Goal: Task Accomplishment & Management: Complete application form

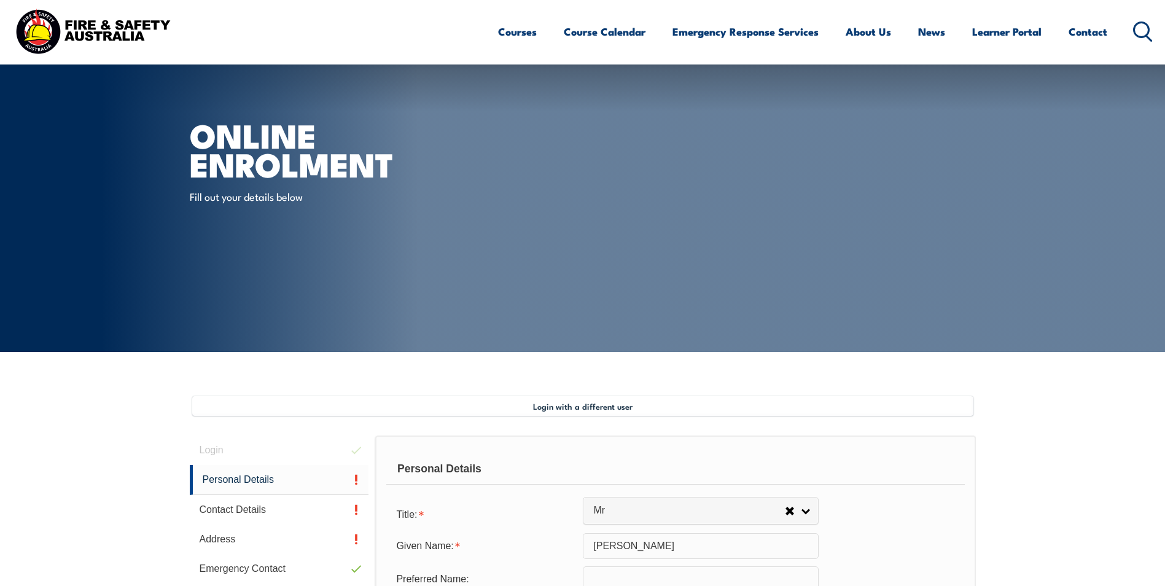
select select "Mr"
select select "M"
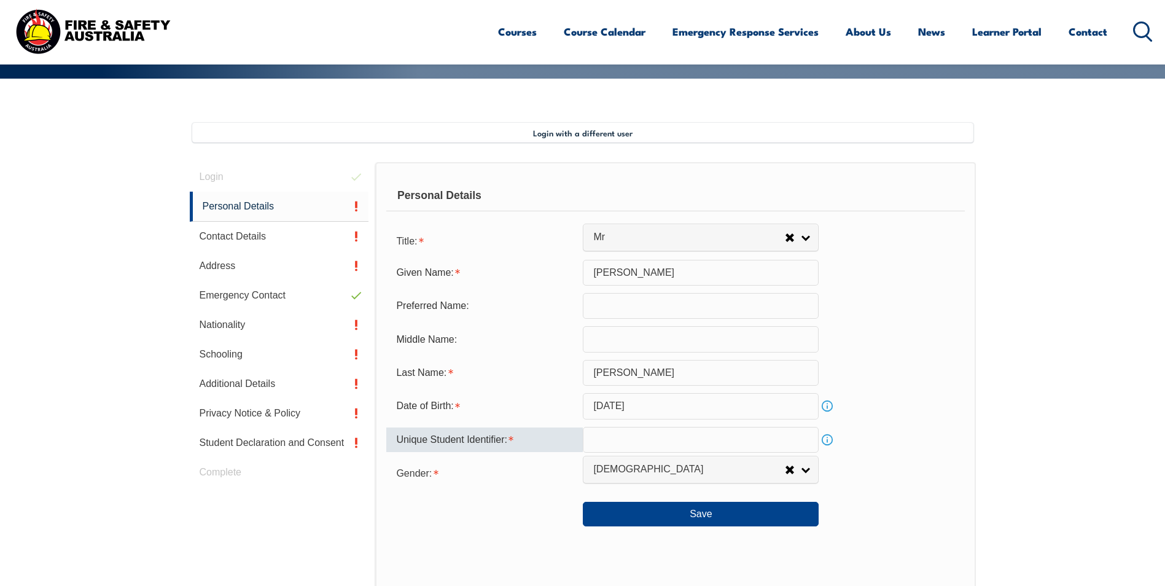
drag, startPoint x: 0, startPoint y: 0, endPoint x: 606, endPoint y: 435, distance: 745.7
click at [606, 435] on input "text" at bounding box center [701, 440] width 236 height 26
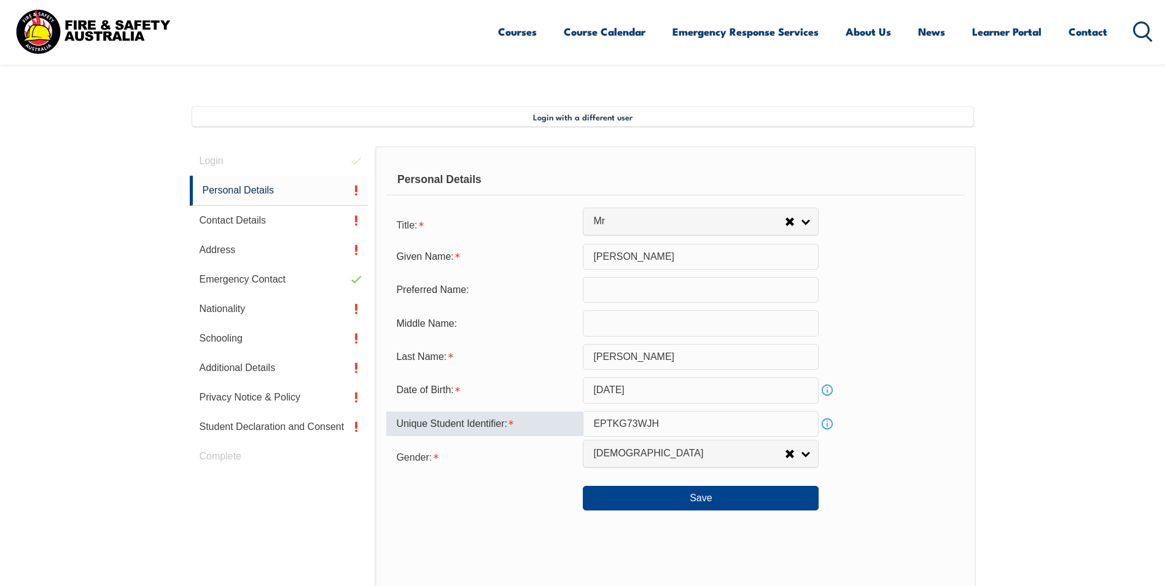
scroll to position [335, 0]
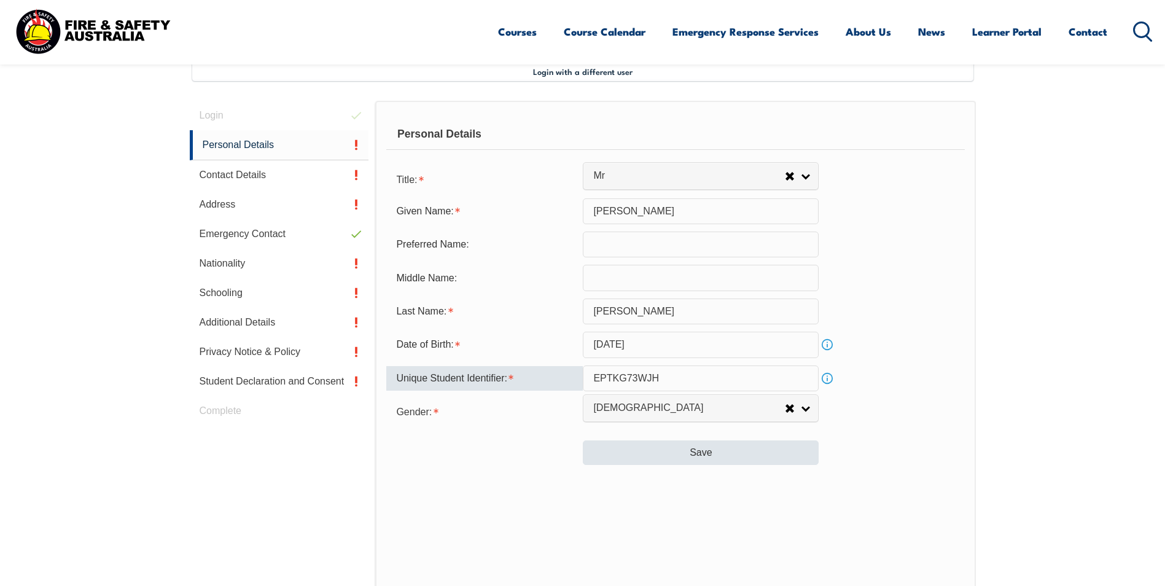
type input "EPTKG73WJH"
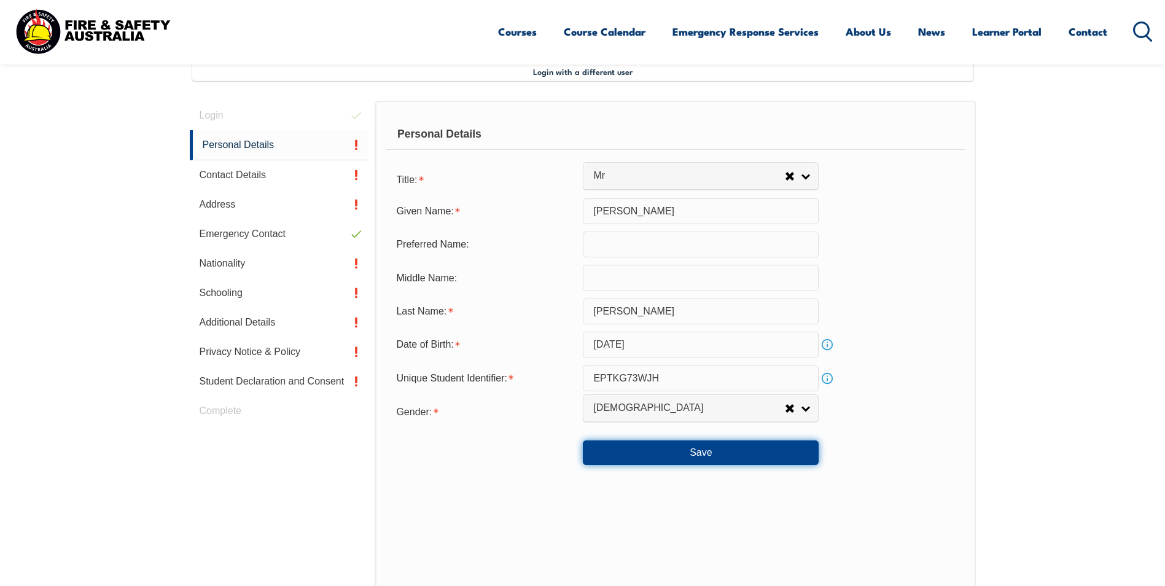
click at [719, 456] on button "Save" at bounding box center [701, 452] width 236 height 25
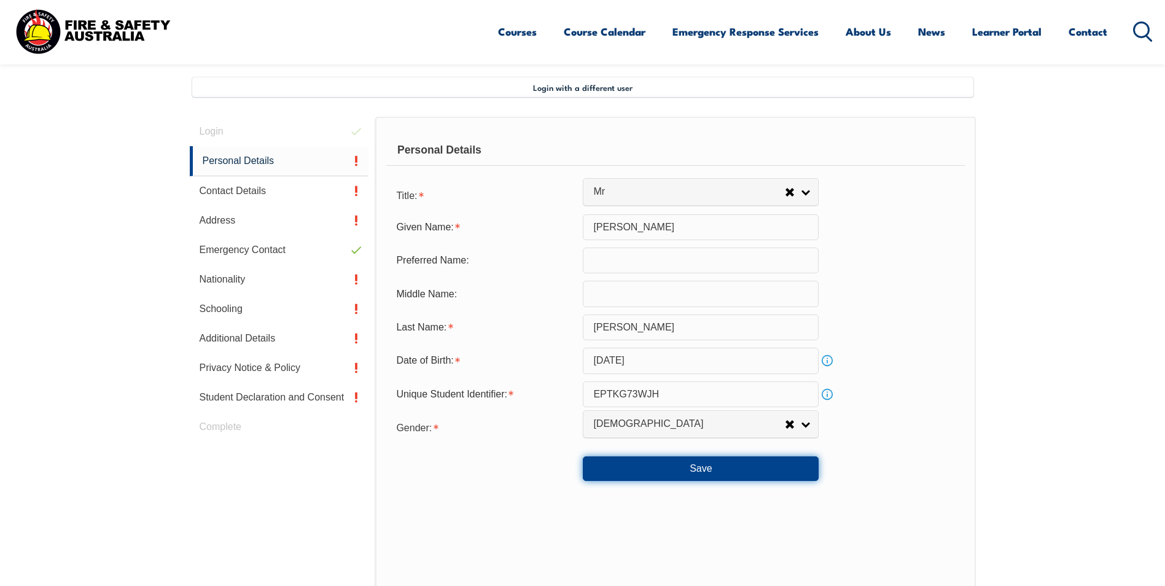
scroll to position [302, 0]
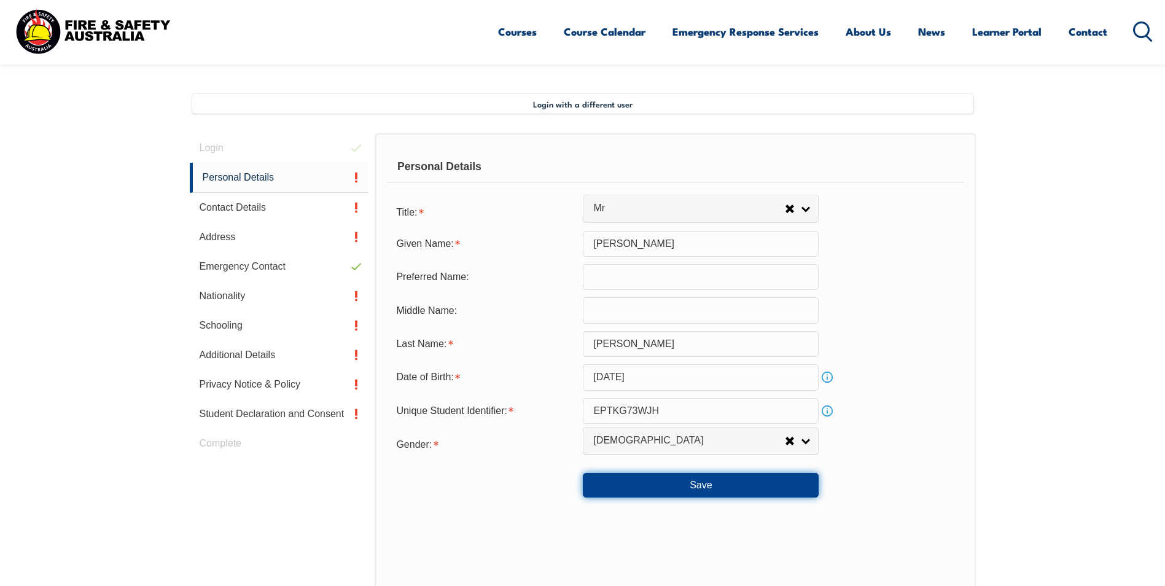
click at [699, 484] on button "Save" at bounding box center [701, 485] width 236 height 25
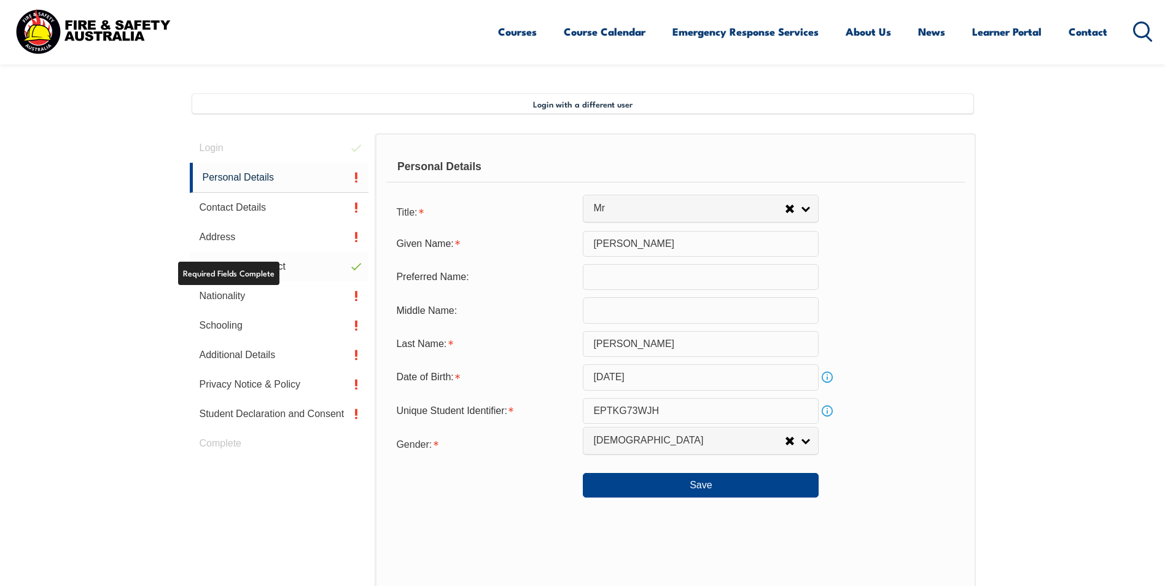
click at [284, 267] on link "Emergency Contact" at bounding box center [279, 266] width 179 height 29
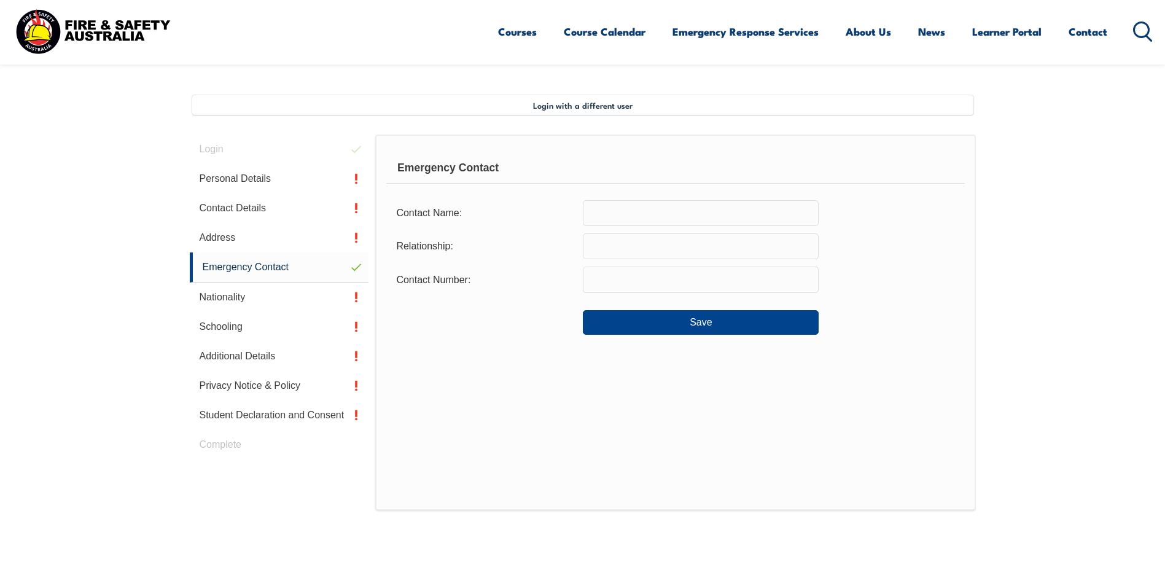
scroll to position [273, 0]
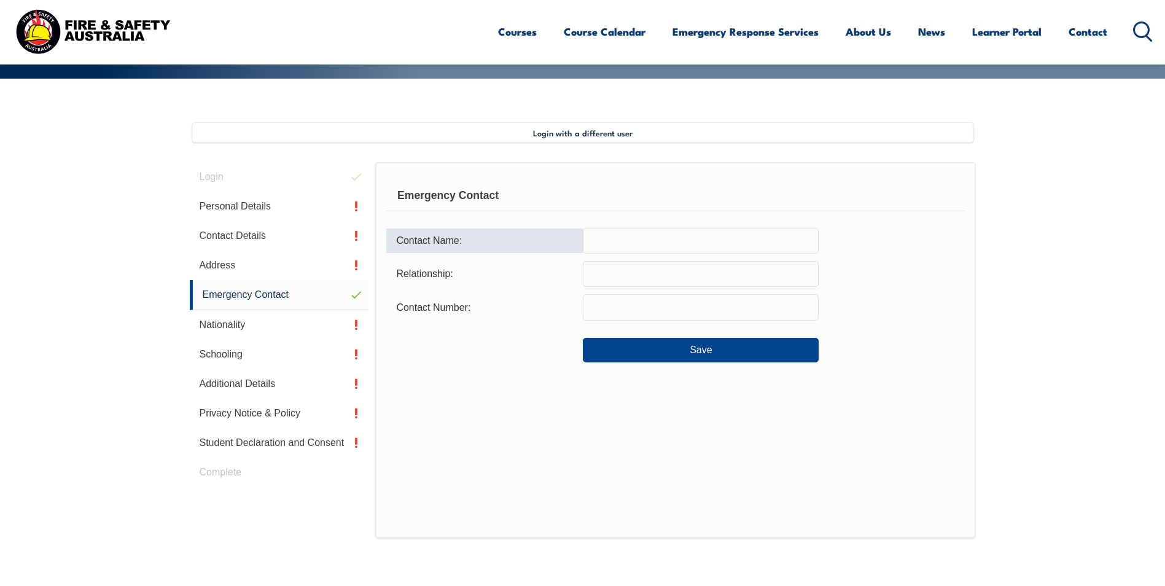
click at [640, 248] on input "text" at bounding box center [701, 241] width 236 height 26
type input "r"
type input "[PERSON_NAME]"
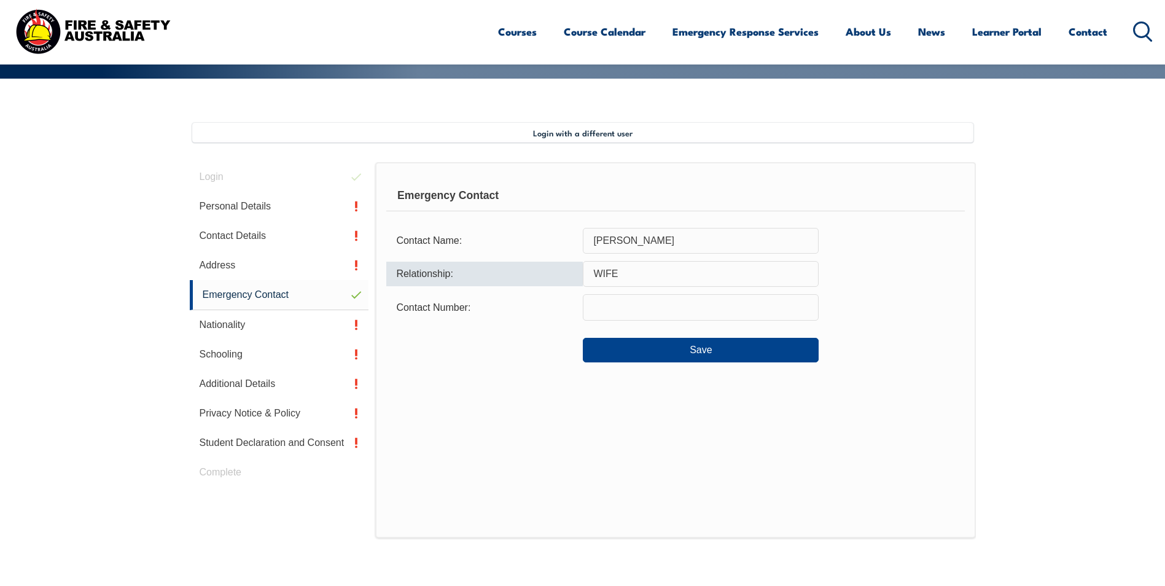
type input "WIFE"
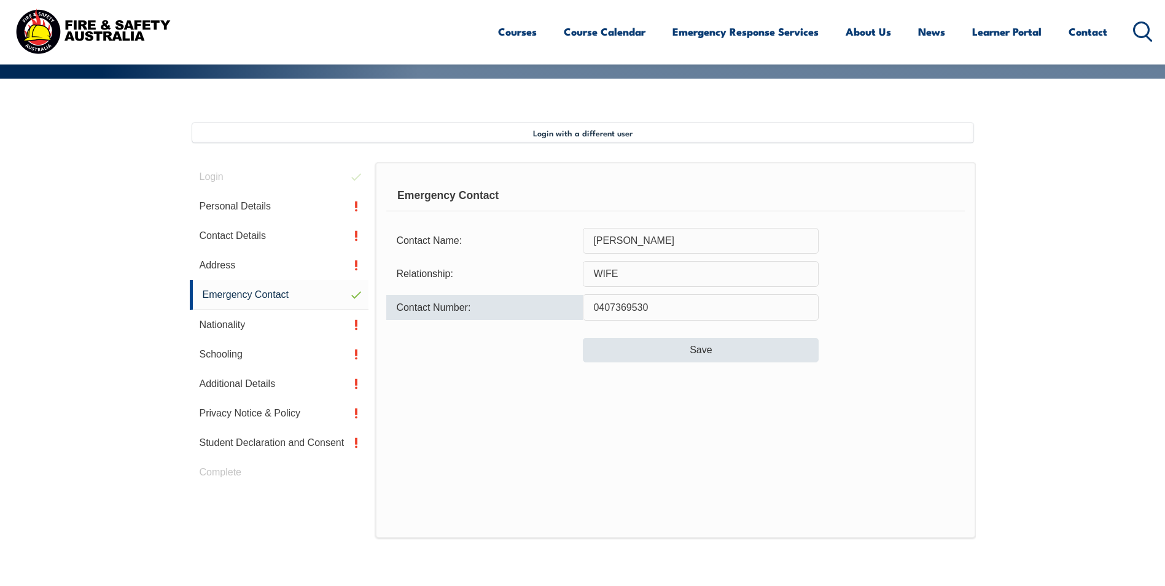
type input "0407369530"
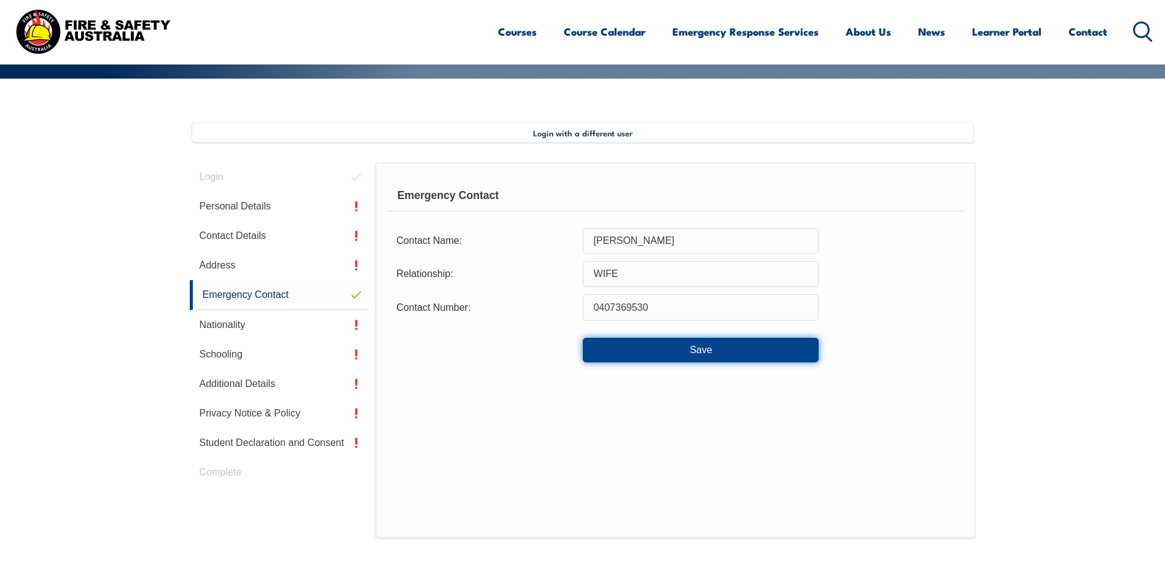
click at [695, 354] on button "Save" at bounding box center [701, 350] width 236 height 25
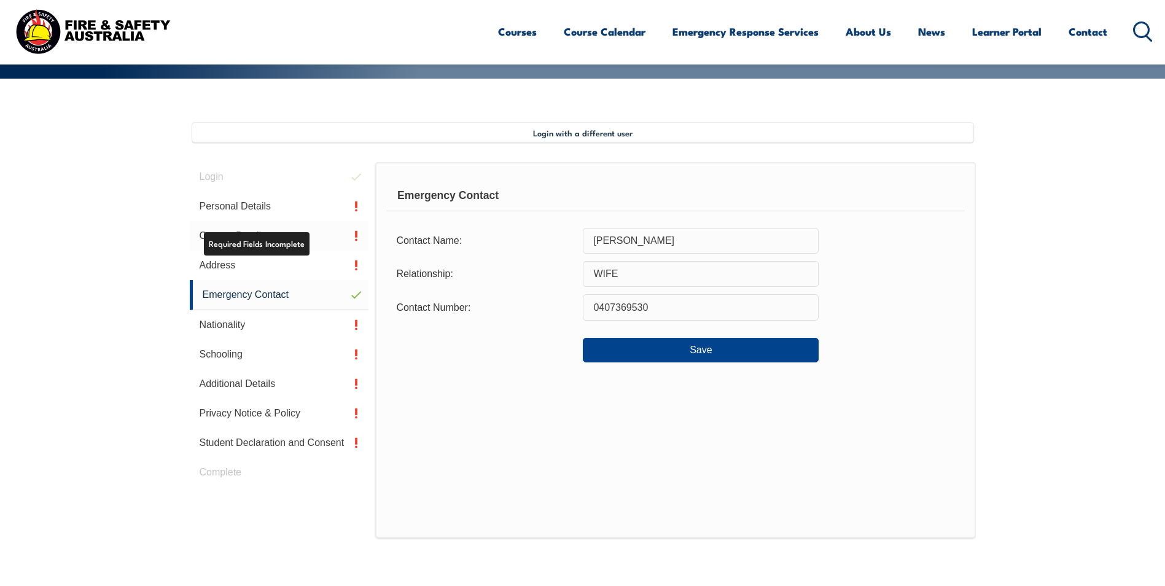
click at [296, 237] on link "Contact Details" at bounding box center [279, 235] width 179 height 29
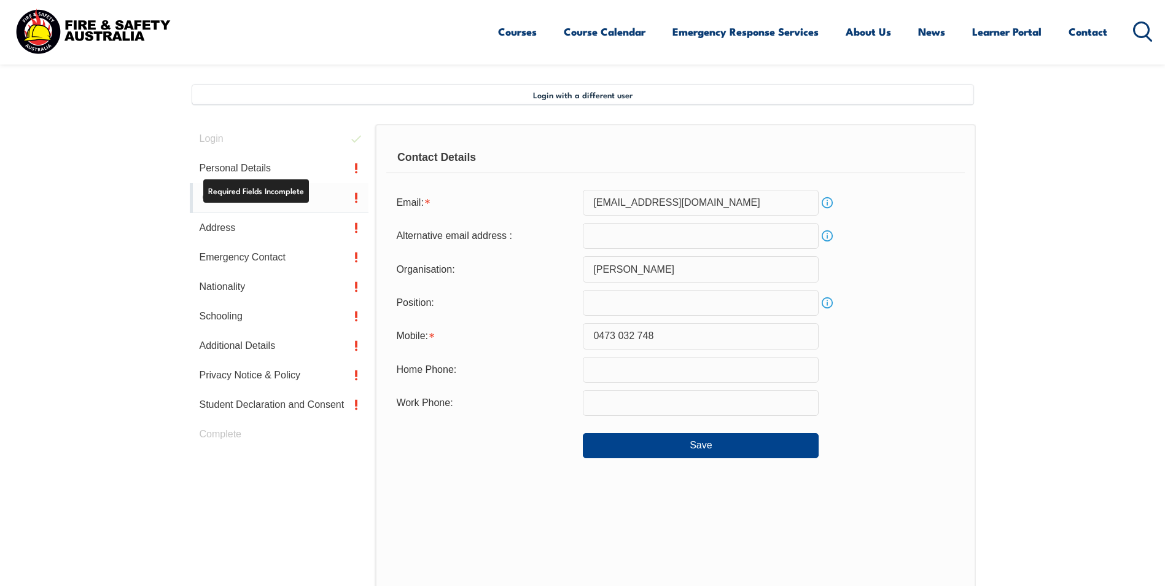
scroll to position [335, 0]
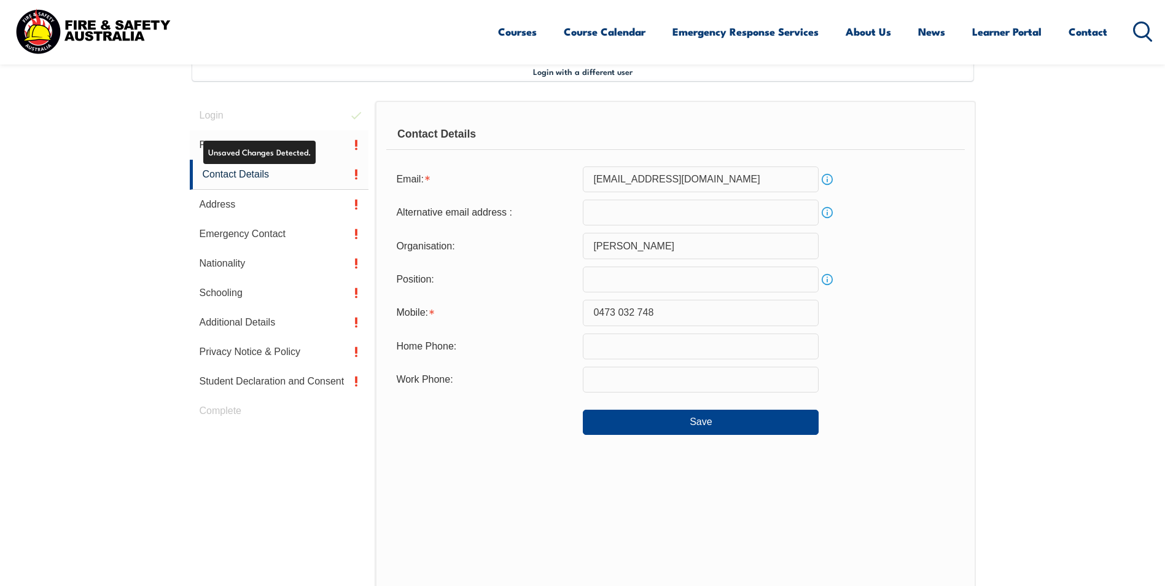
click at [296, 149] on link "Personal Details" at bounding box center [279, 144] width 179 height 29
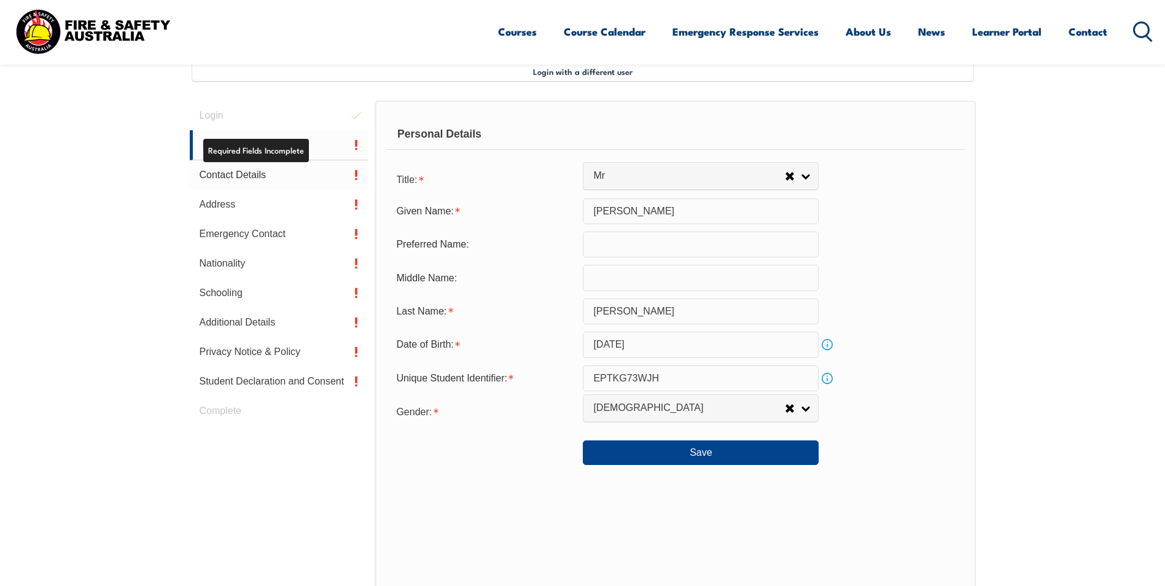
click at [292, 173] on link "Contact Details" at bounding box center [279, 174] width 179 height 29
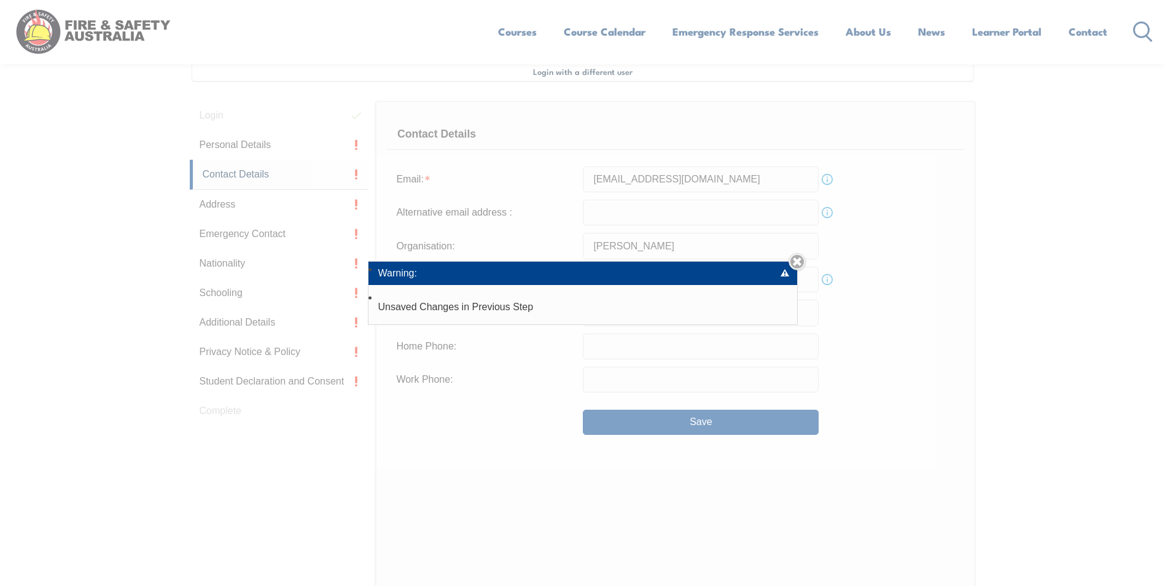
click at [293, 151] on div "Warning: Unsaved Changes in Previous Step Close" at bounding box center [582, 293] width 1165 height 586
click at [273, 138] on div "Warning: Unsaved Changes in Previous Step Close" at bounding box center [582, 293] width 1165 height 586
click at [617, 276] on li "Warning:" at bounding box center [583, 273] width 429 height 23
click at [565, 311] on li "Unsaved Changes in Previous Step" at bounding box center [583, 307] width 429 height 34
click at [278, 220] on div "Warning: Unsaved Changes in Previous Step Close" at bounding box center [582, 293] width 1165 height 586
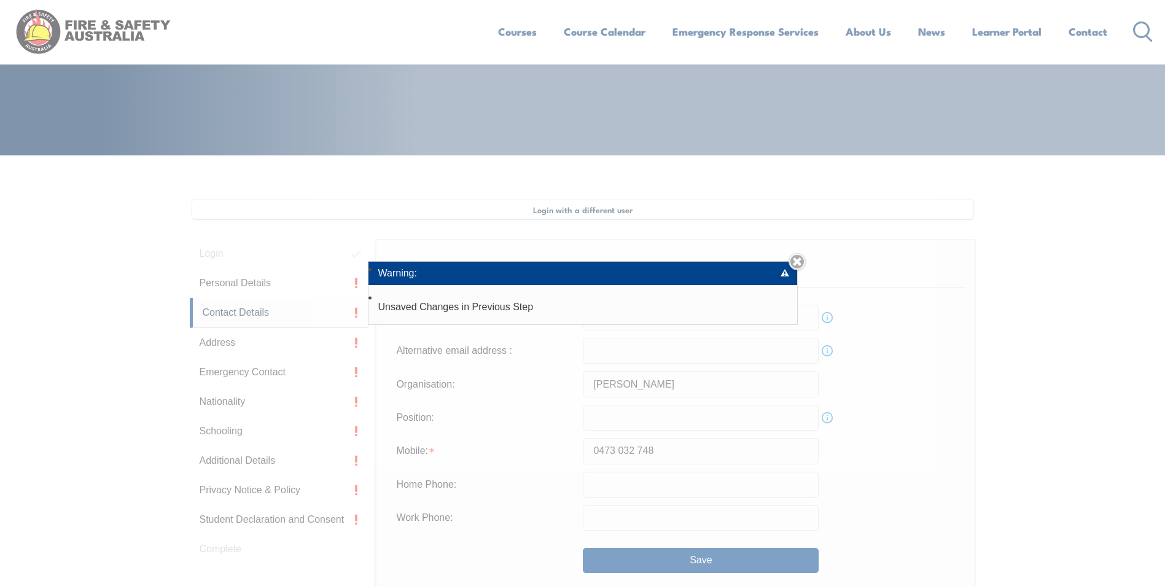
scroll to position [151, 0]
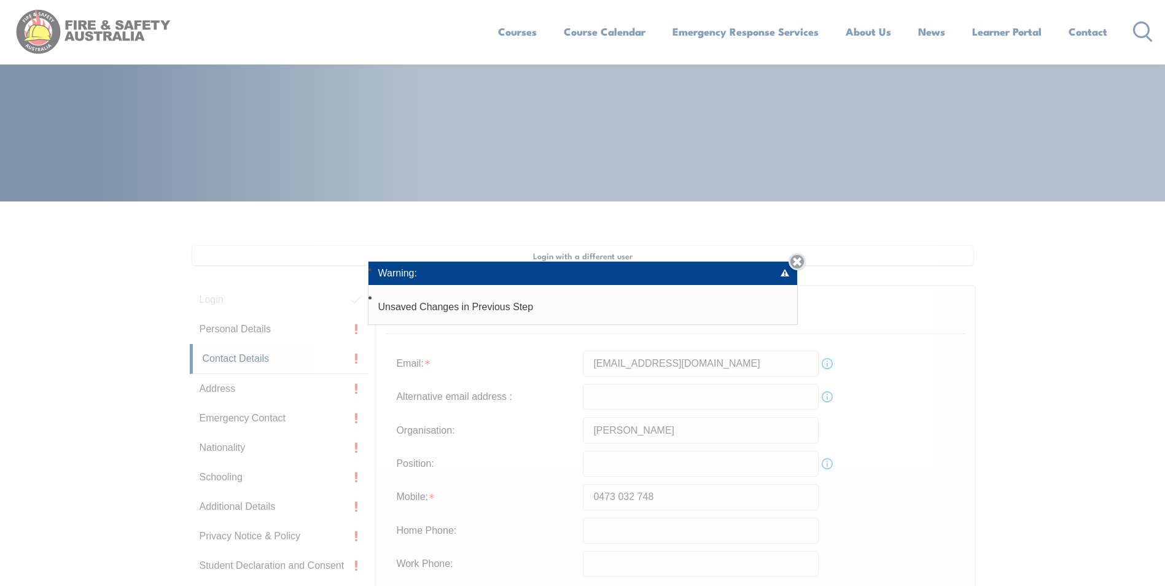
click at [799, 260] on link "Close" at bounding box center [797, 261] width 17 height 17
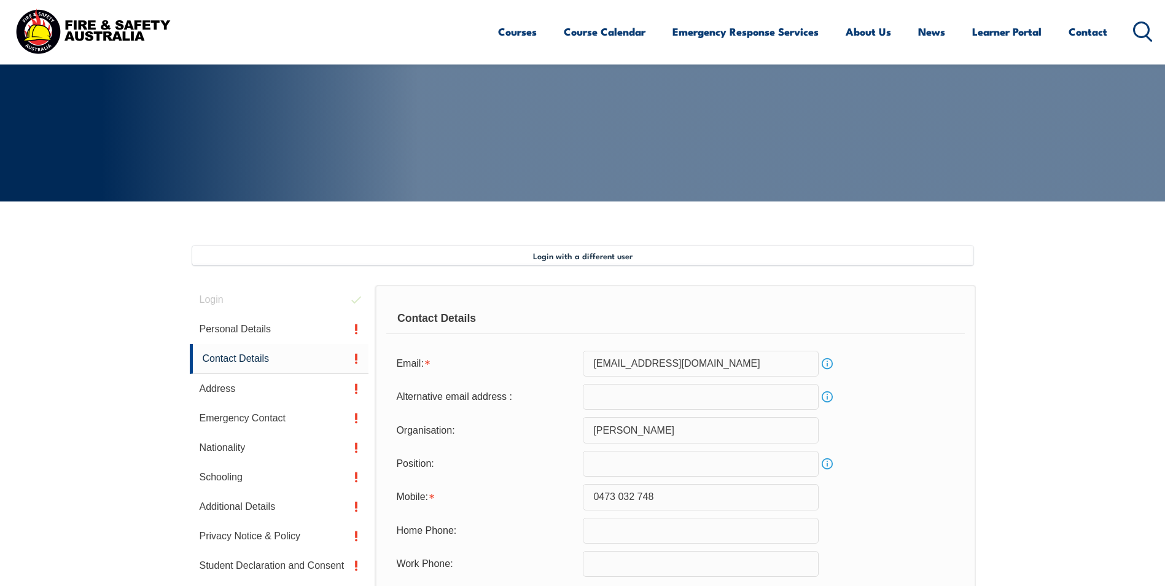
scroll to position [212, 0]
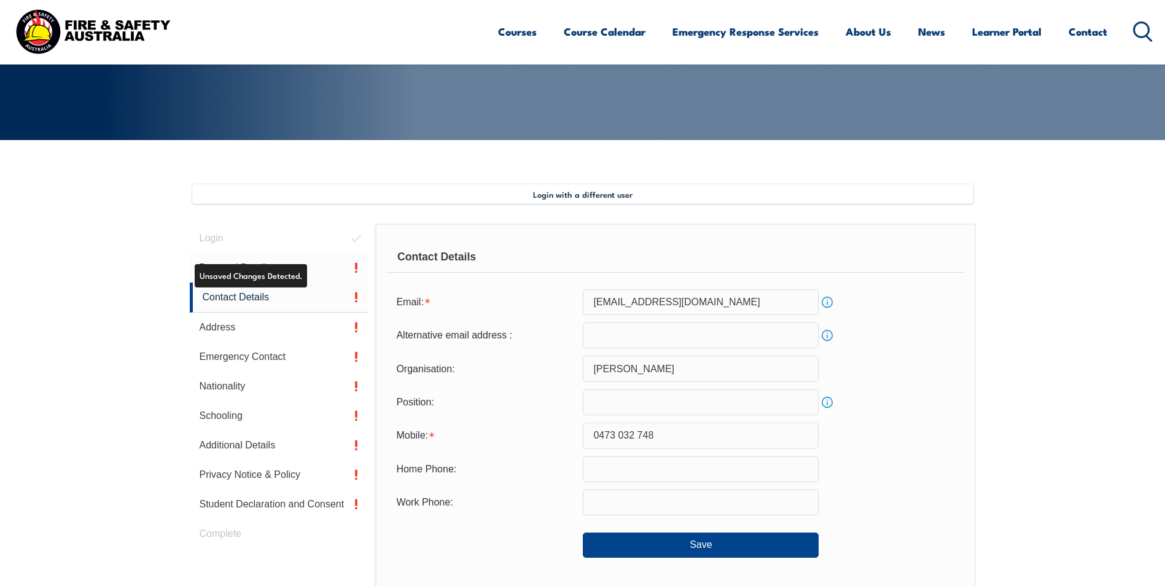
click at [280, 267] on link "Personal Details" at bounding box center [279, 267] width 179 height 29
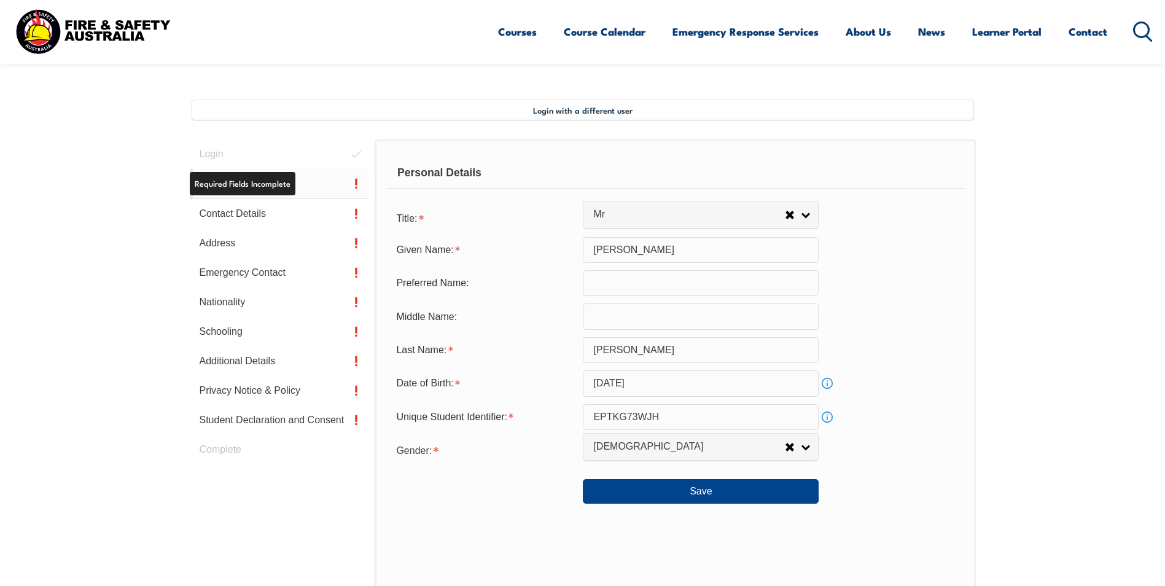
scroll to position [335, 0]
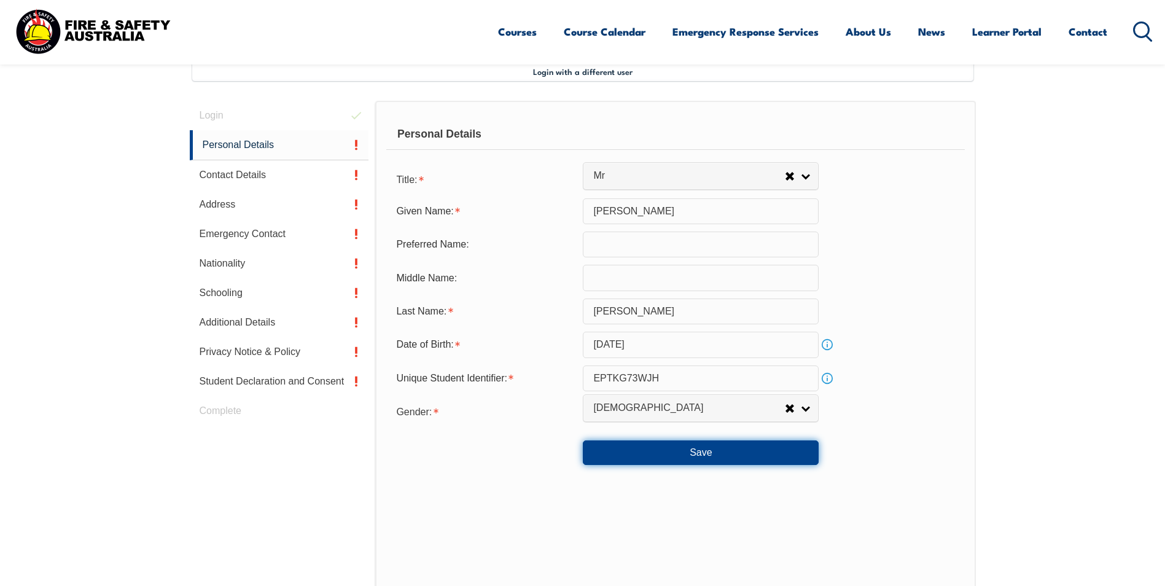
click at [681, 462] on button "Save" at bounding box center [701, 452] width 236 height 25
